Goal: Find specific page/section: Find specific page/section

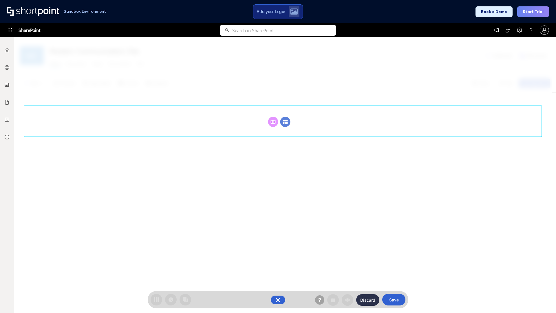
click at [285, 117] on circle at bounding box center [285, 122] width 10 height 10
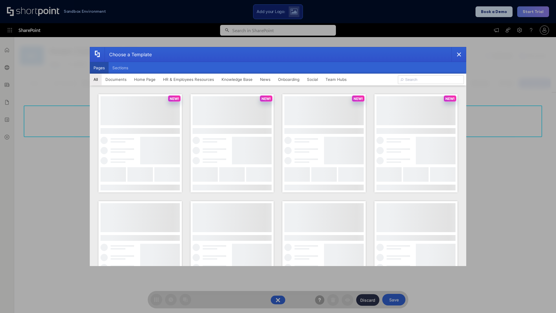
scroll to position [79, 0]
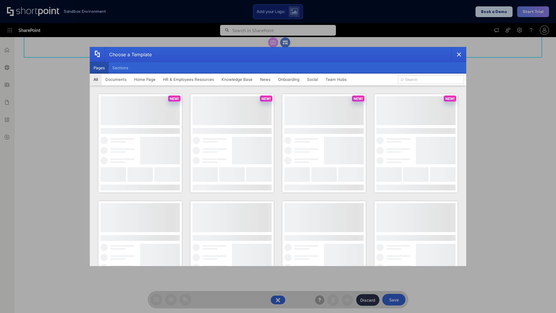
click at [99, 68] on button "Pages" at bounding box center [99, 68] width 19 height 12
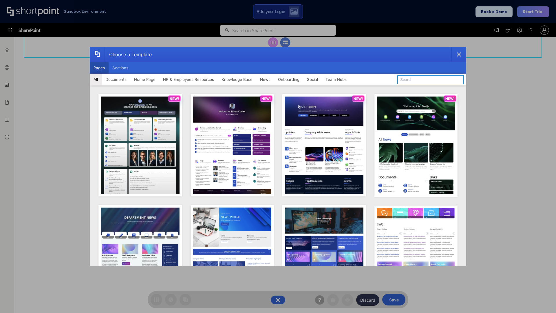
type input "Intranet Layout 2"
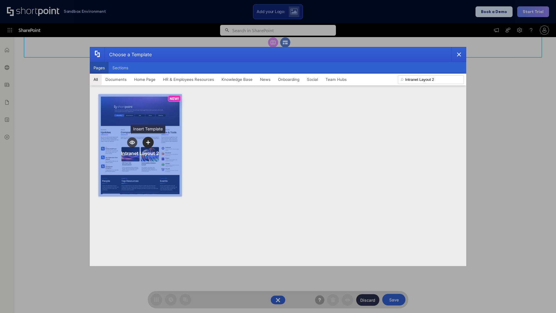
click at [148, 142] on icon "template selector" at bounding box center [148, 142] width 4 height 4
